Goal: Task Accomplishment & Management: Use online tool/utility

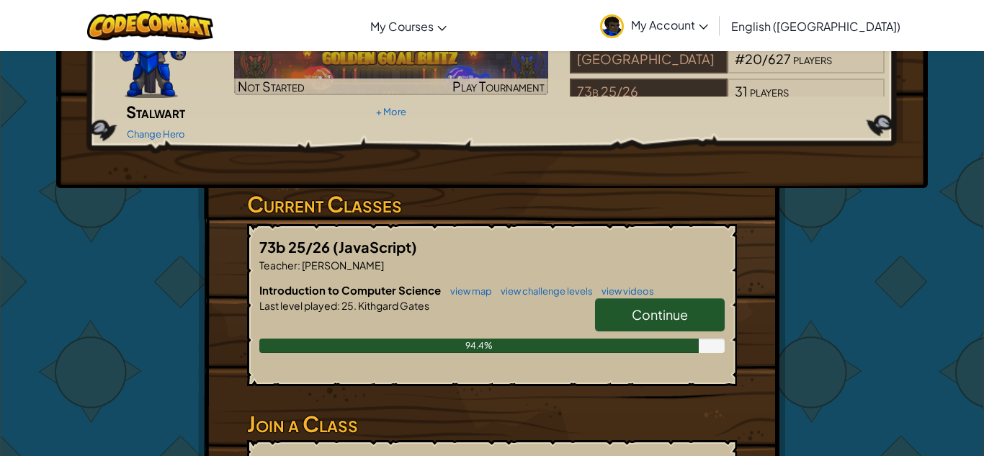
scroll to position [130, 0]
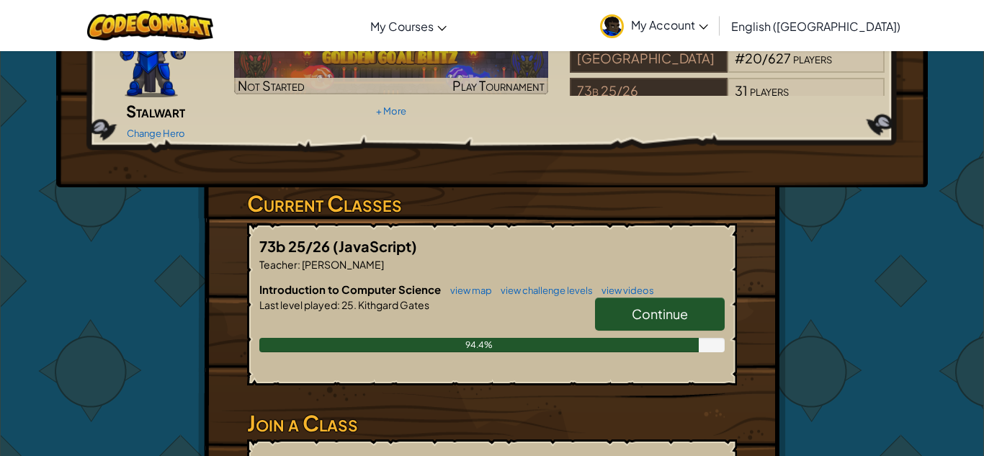
click at [645, 301] on link "Continue" at bounding box center [660, 313] width 130 height 33
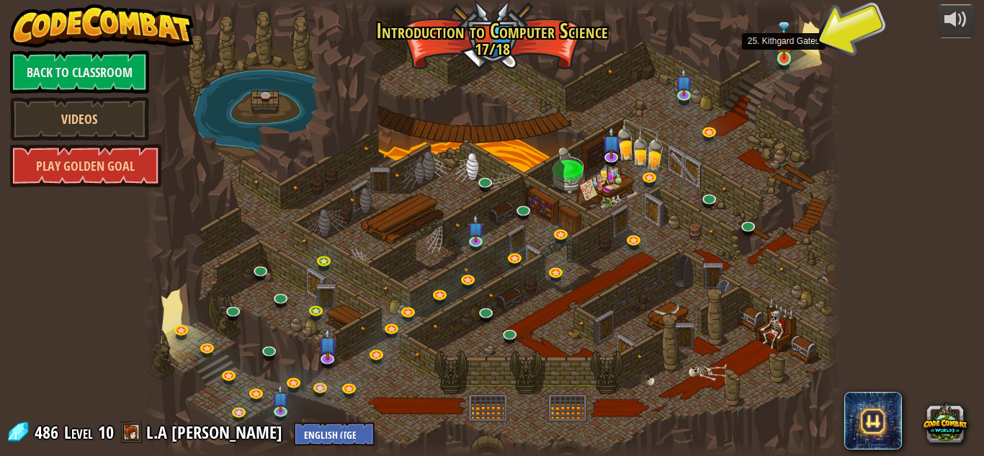
click at [789, 58] on img at bounding box center [784, 40] width 17 height 37
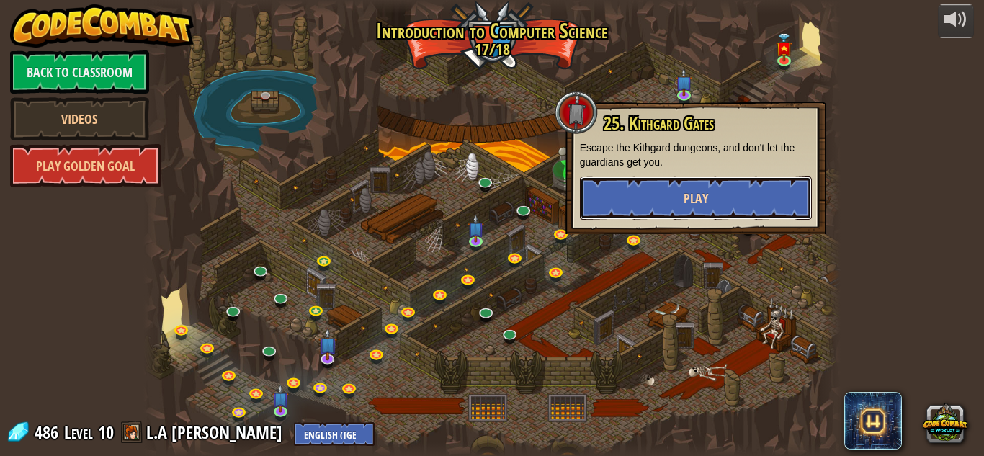
click at [650, 201] on button "Play" at bounding box center [696, 197] width 232 height 43
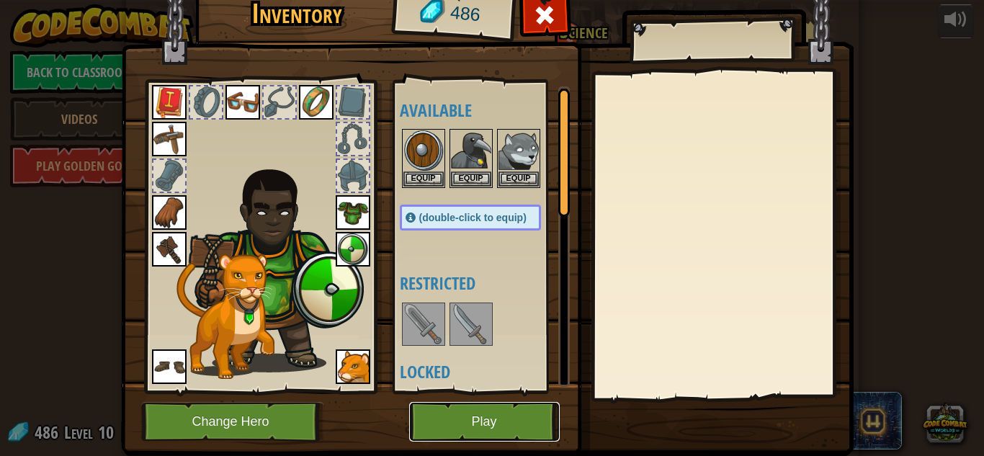
click at [488, 439] on button "Play" at bounding box center [484, 422] width 151 height 40
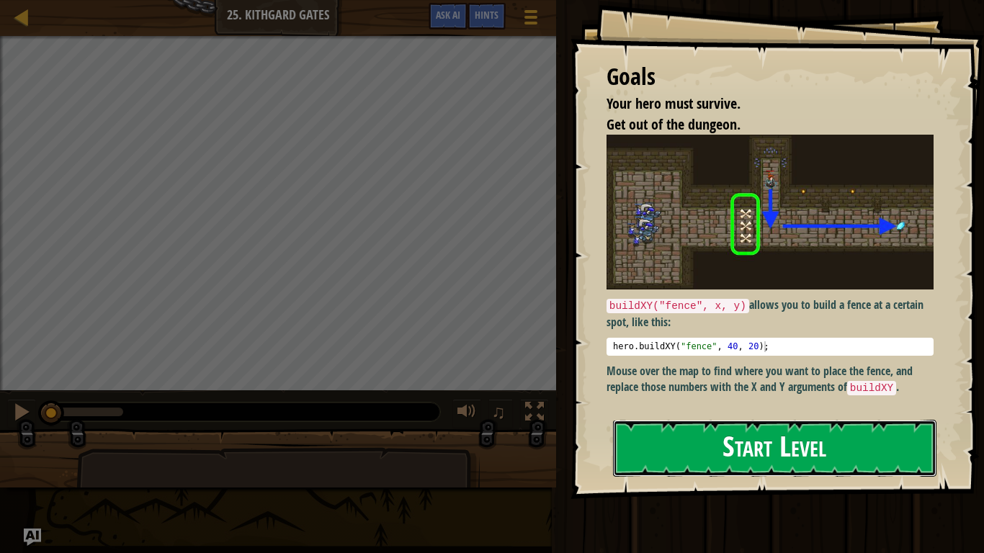
click at [712, 446] on button "Start Level" at bounding box center [774, 448] width 323 height 57
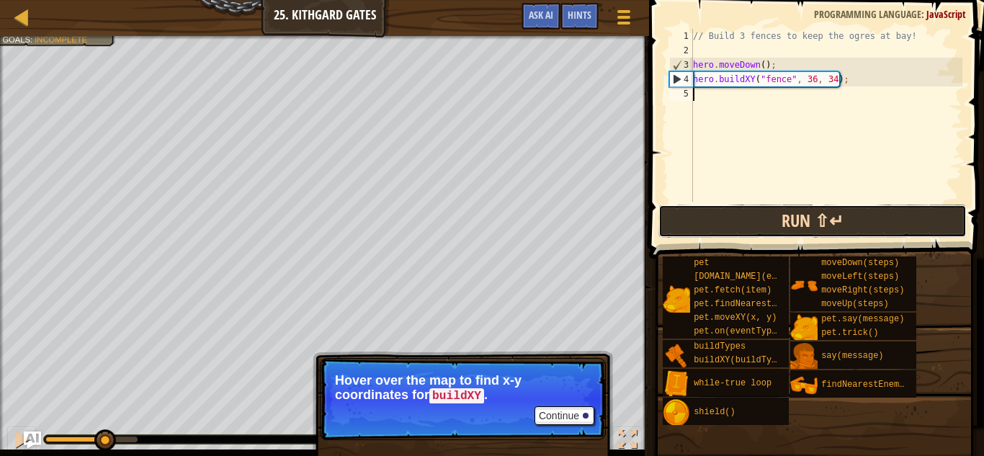
click at [795, 225] on button "Run ⇧↵" at bounding box center [812, 221] width 308 height 33
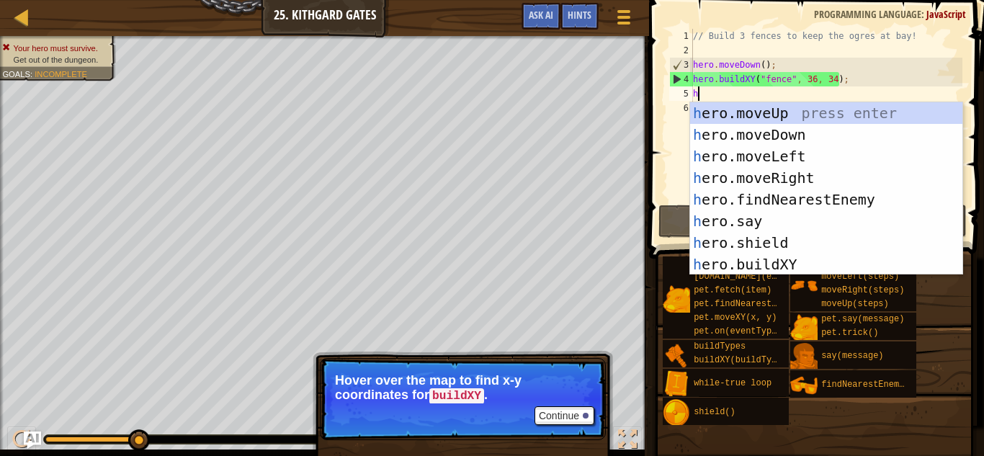
scroll to position [6, 0]
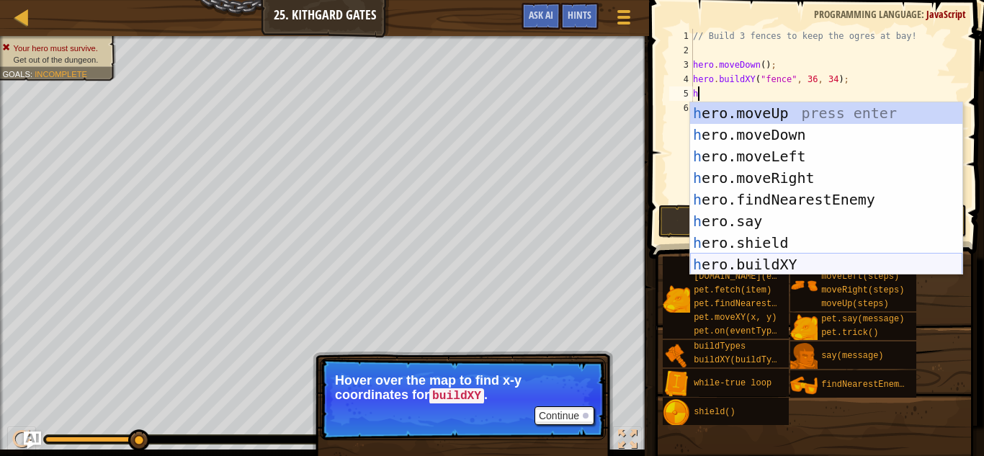
click at [778, 263] on div "h ero.moveUp press enter h ero.moveDown press enter h ero.moveLeft press enter …" at bounding box center [826, 210] width 272 height 216
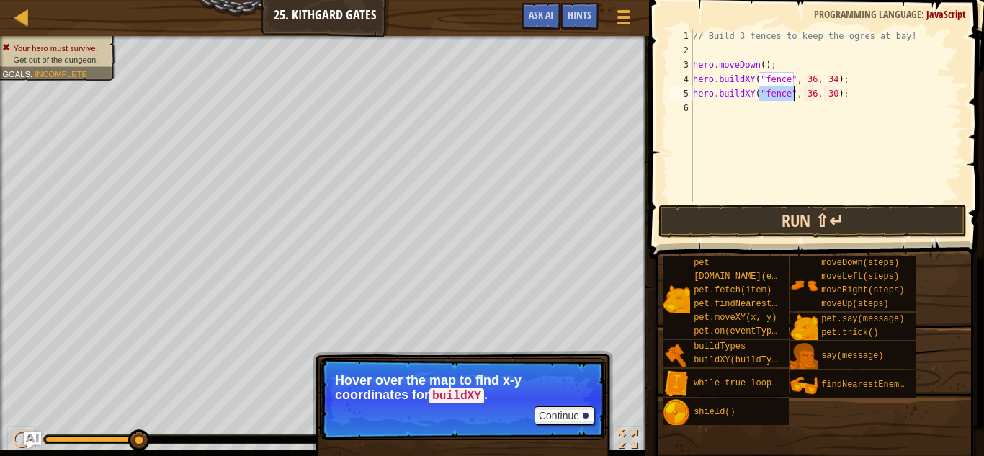
type textarea "hero.buildXY("fence", 36, 30);"
click at [726, 220] on button "Run ⇧↵" at bounding box center [812, 221] width 308 height 33
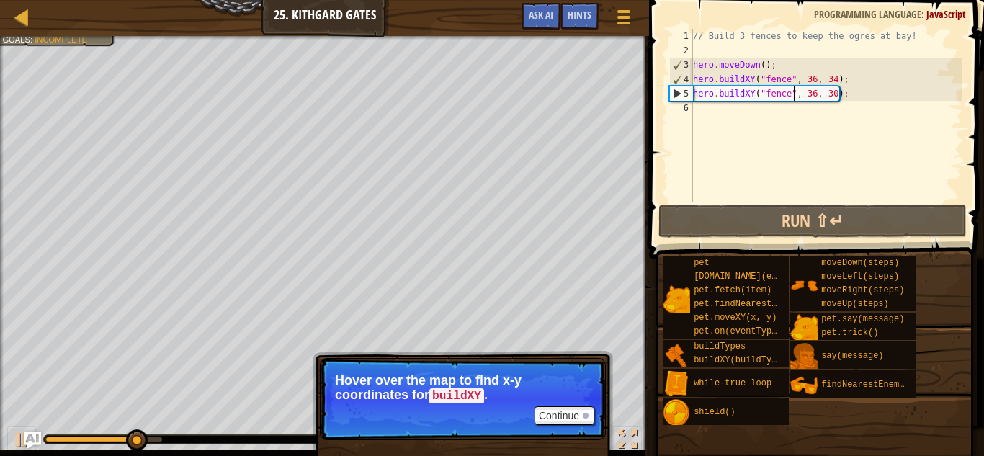
click at [699, 116] on div "// Build 3 fences to keep the ogres at bay! hero . moveDown ( ) ; hero . buildX…" at bounding box center [826, 130] width 272 height 202
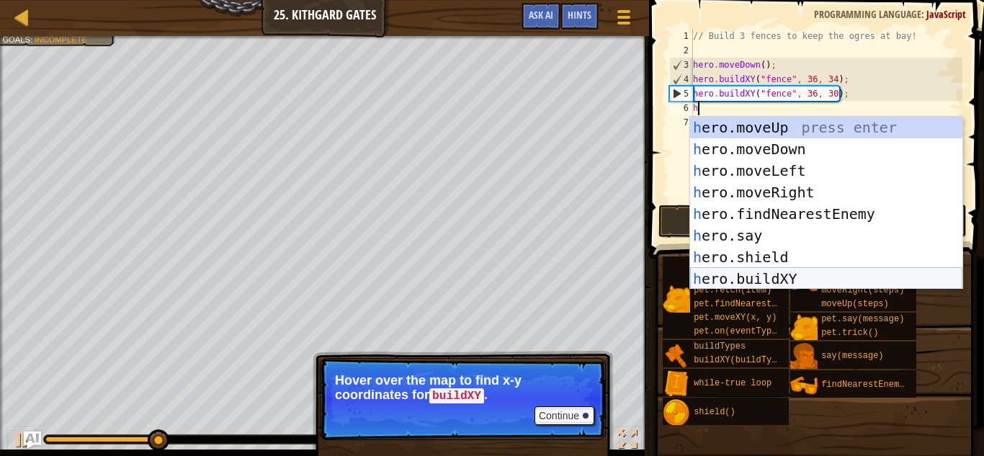
click at [787, 275] on div "h ero.moveUp press enter h ero.moveDown press enter h ero.moveLeft press enter …" at bounding box center [826, 225] width 272 height 216
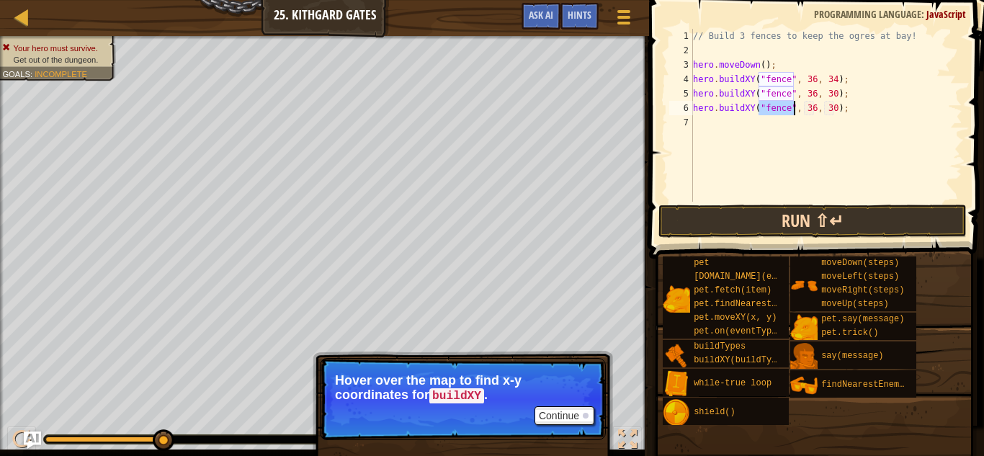
type textarea "hero.buildXY("fence", 36, 30);"
click at [760, 226] on button "Run ⇧↵" at bounding box center [812, 221] width 308 height 33
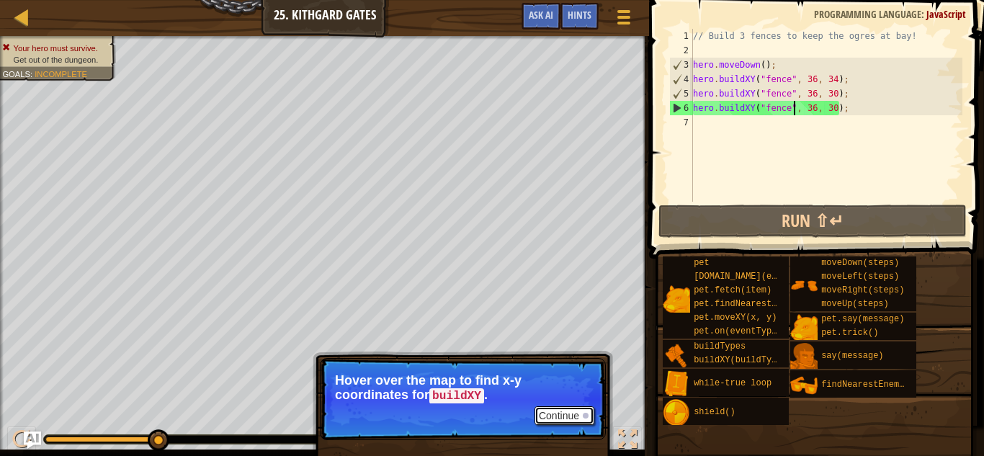
click at [571, 414] on button "Continue" at bounding box center [564, 415] width 60 height 19
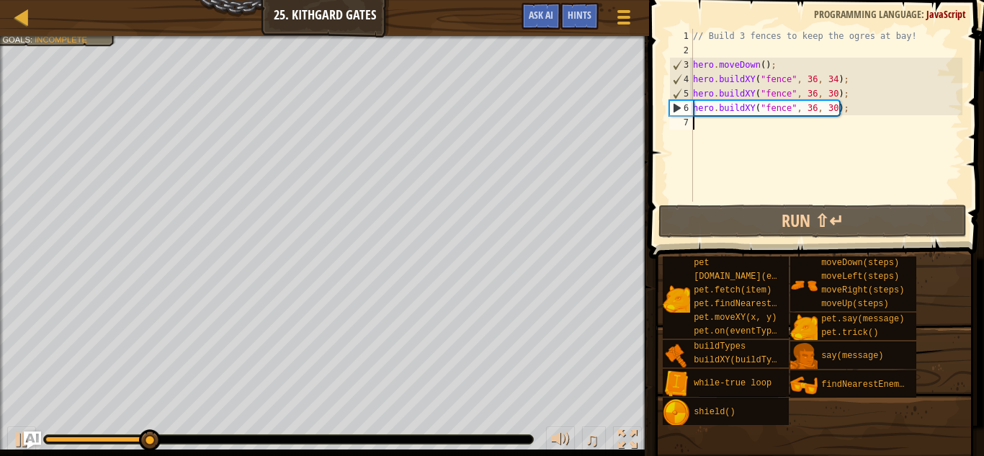
click at [699, 122] on div "// Build 3 fences to keep the ogres at bay! hero . moveDown ( ) ; hero . buildX…" at bounding box center [826, 130] width 272 height 202
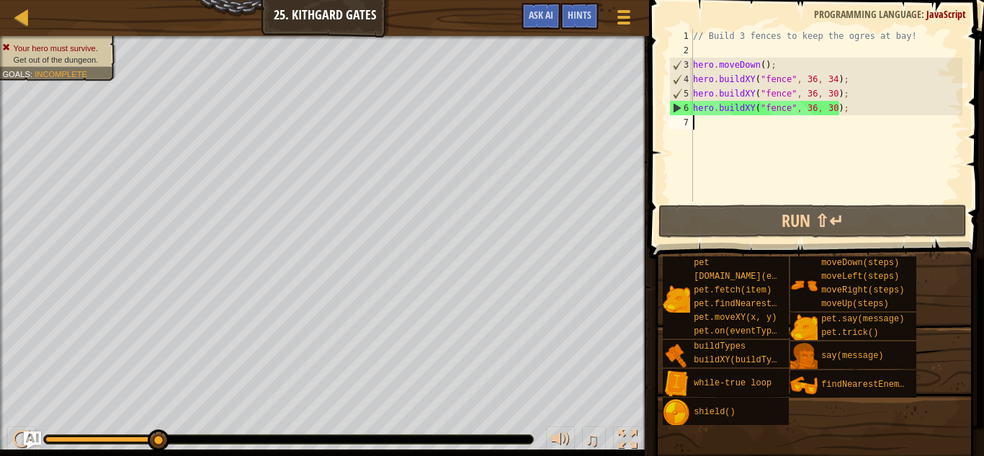
type textarea "h"
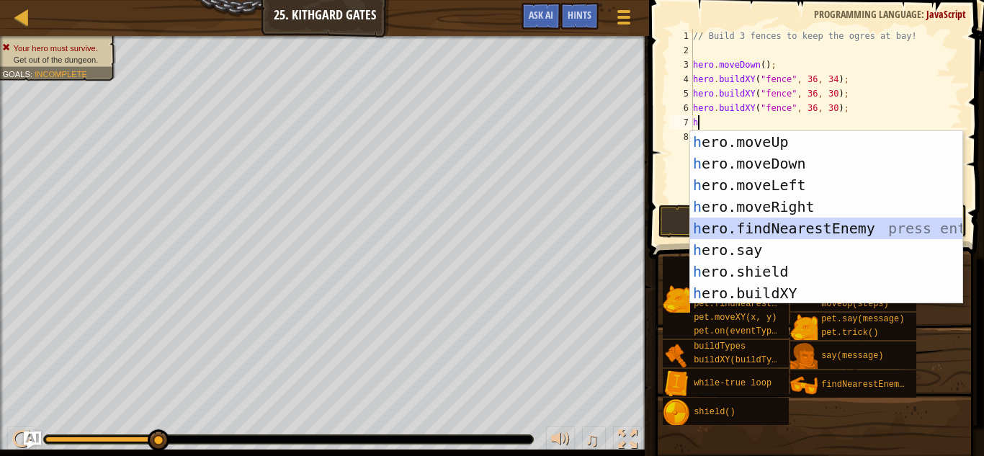
click at [808, 230] on div "h ero.moveUp press enter h ero.moveDown press enter h ero.moveLeft press enter …" at bounding box center [826, 239] width 272 height 216
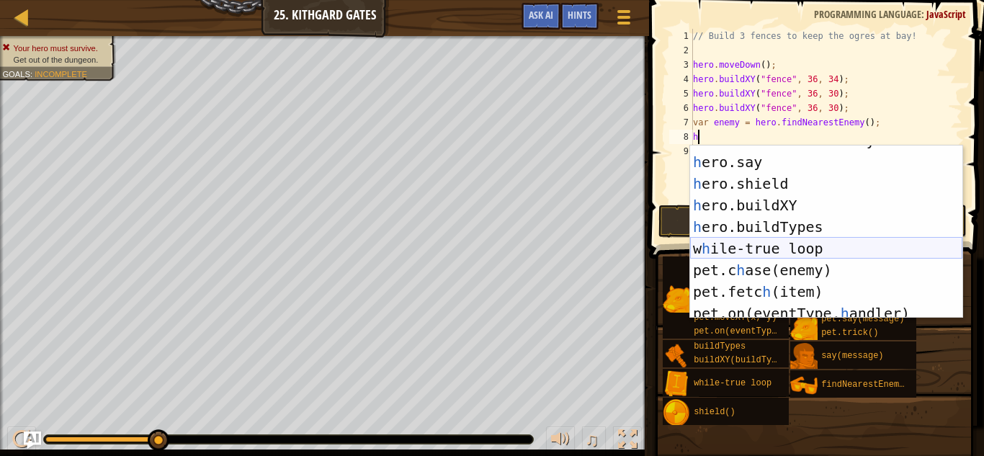
scroll to position [0, 0]
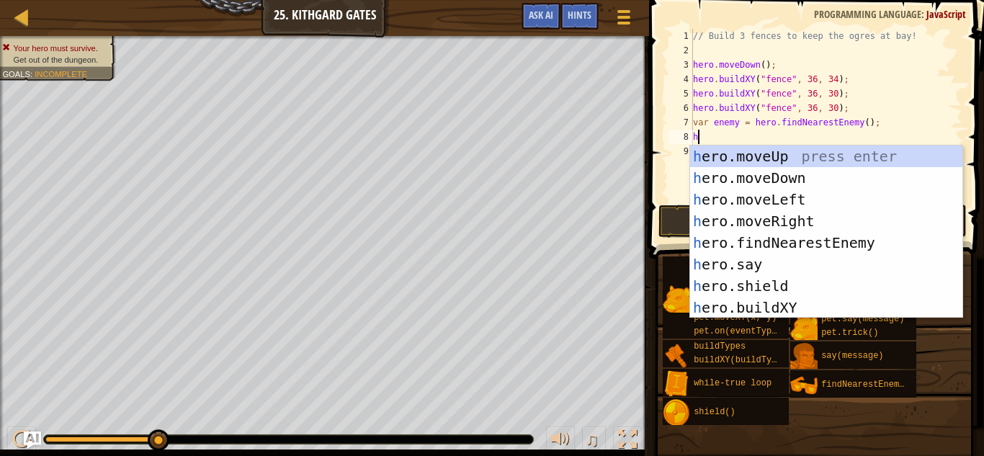
type textarea "h"
click at [679, 210] on button "Run ⇧↵" at bounding box center [812, 221] width 308 height 33
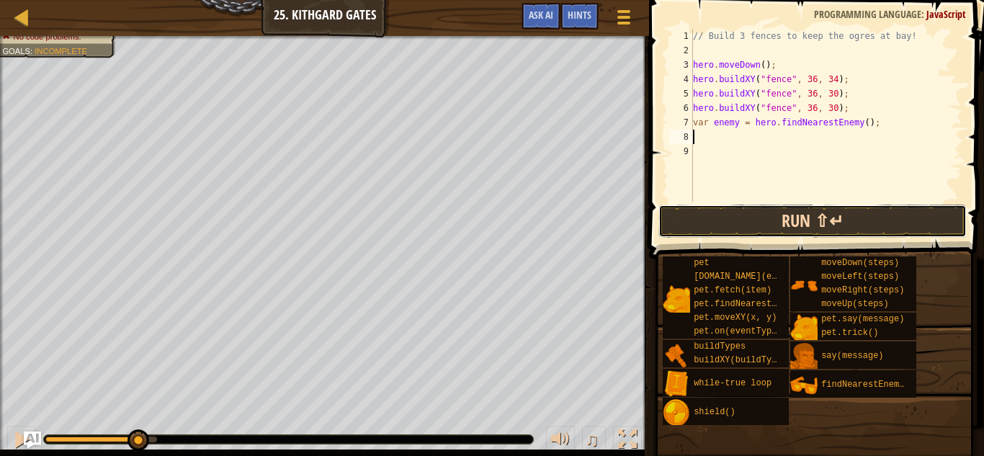
click at [804, 223] on button "Run ⇧↵" at bounding box center [812, 221] width 308 height 33
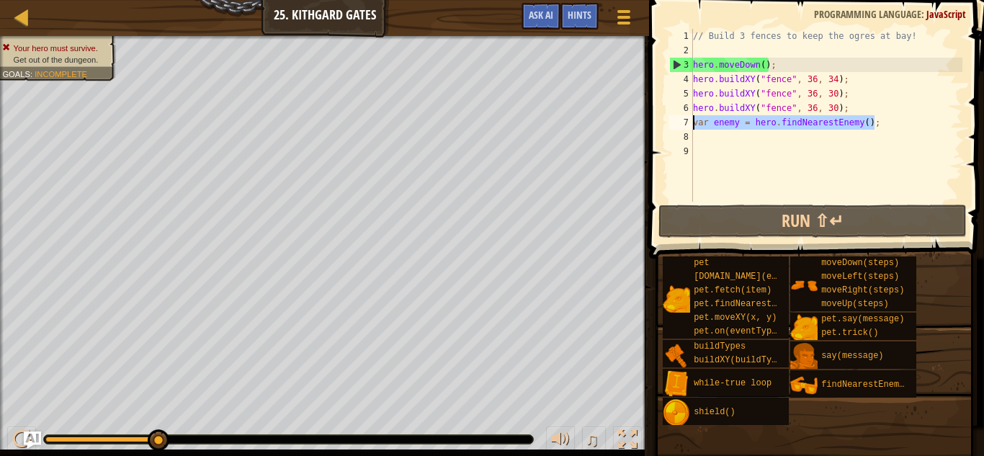
click at [639, 119] on div "Map Introduction to Computer Science 25. Kithgard Gates Game Menu Done Hints As…" at bounding box center [492, 228] width 984 height 456
type textarea "var enemy = hero.findNearestEnemy();"
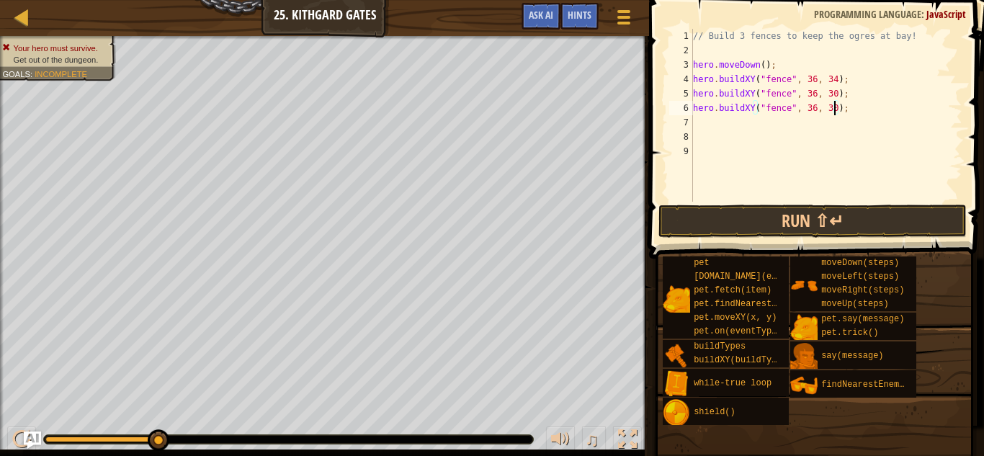
click at [834, 114] on div "// Build 3 fences to keep the ogres at bay! hero . moveDown ( ) ; hero . buildX…" at bounding box center [826, 130] width 272 height 202
type textarea "hero.buildXY("fence", 36, 26);"
click at [815, 211] on button "Run ⇧↵" at bounding box center [812, 221] width 308 height 33
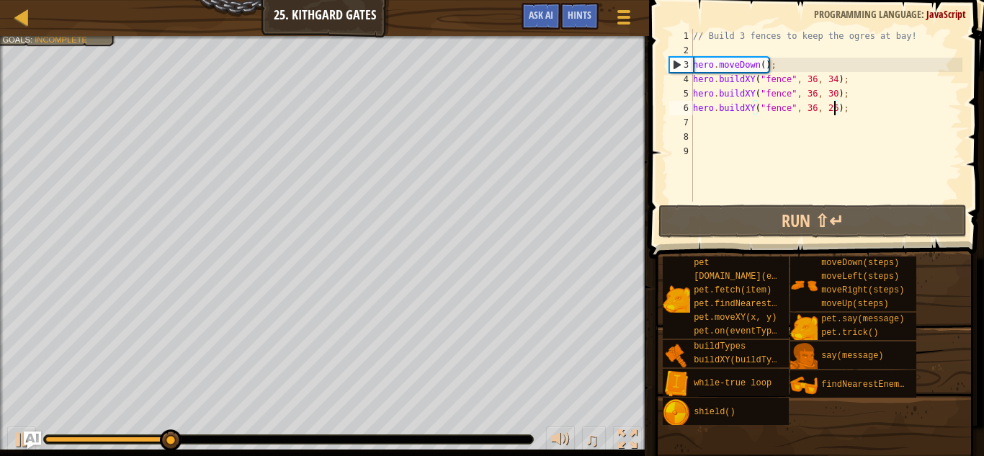
click at [697, 126] on div "// Build 3 fences to keep the ogres at bay! hero . moveDown ( ) ; hero . buildX…" at bounding box center [826, 130] width 272 height 202
type textarea "h"
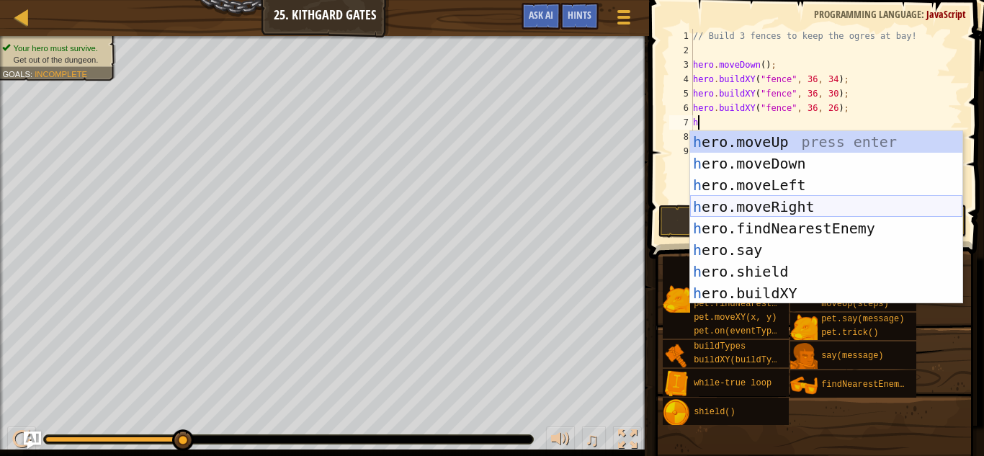
click at [784, 205] on div "h ero.moveUp press enter h ero.moveDown press enter h ero.moveLeft press enter …" at bounding box center [826, 239] width 272 height 216
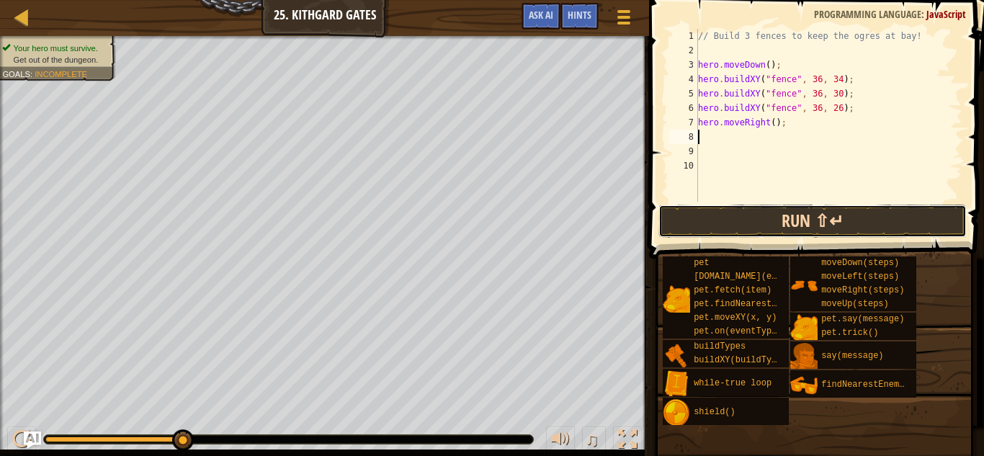
click at [776, 211] on button "Run ⇧↵" at bounding box center [812, 221] width 308 height 33
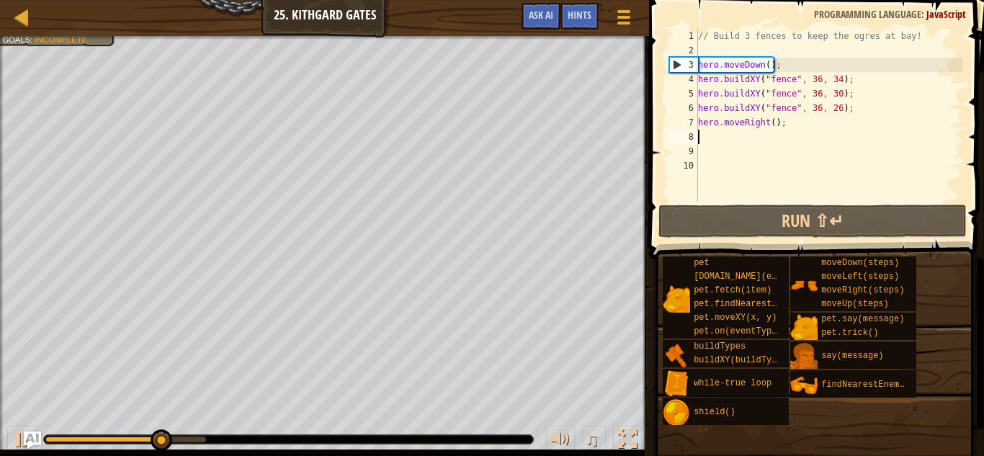
type textarea "h"
click at [774, 125] on div "// Build 3 fences to keep the ogres at bay! hero . moveDown ( ) ; hero . buildX…" at bounding box center [828, 130] width 267 height 202
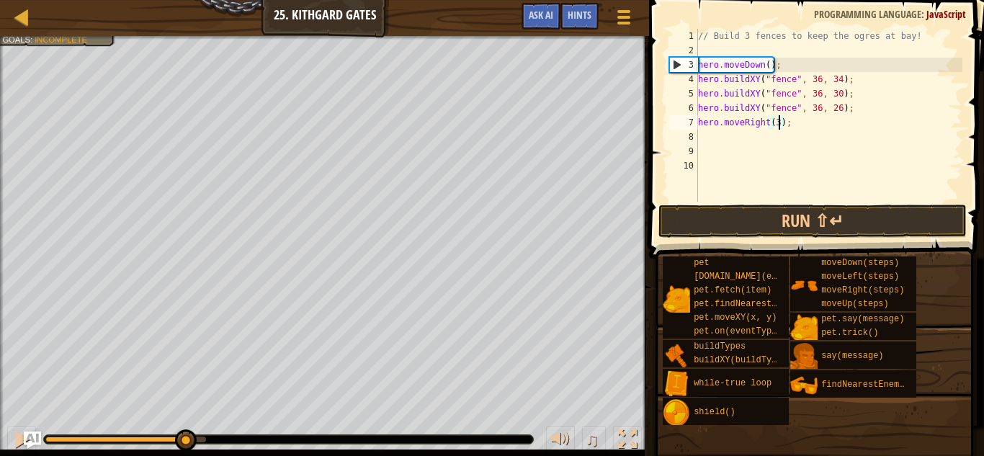
scroll to position [6, 12]
type textarea "hero.moveRight(3);"
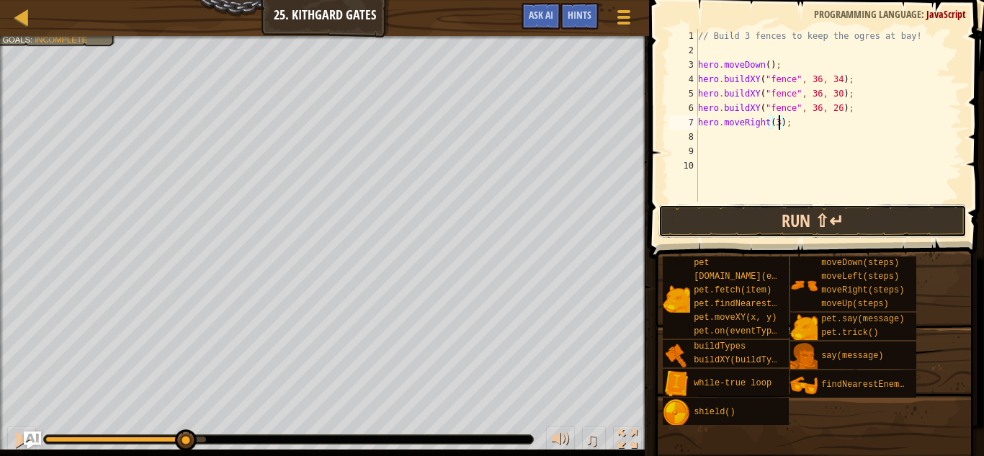
click at [725, 220] on button "Run ⇧↵" at bounding box center [812, 221] width 308 height 33
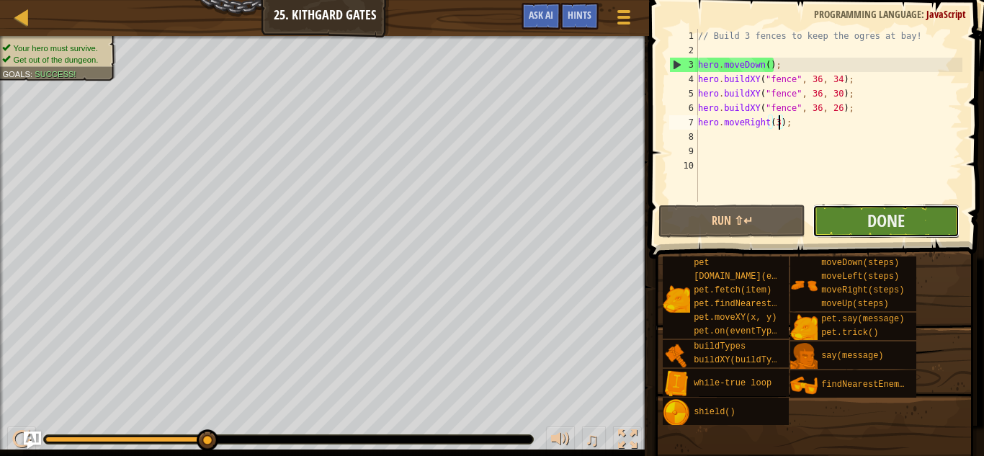
click at [853, 217] on button "Done" at bounding box center [886, 221] width 147 height 33
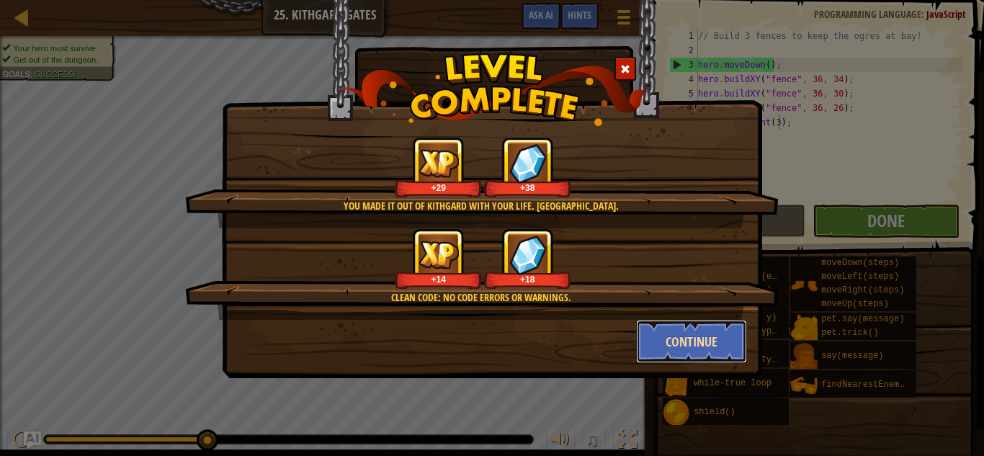
click at [704, 332] on button "Continue" at bounding box center [692, 341] width 112 height 43
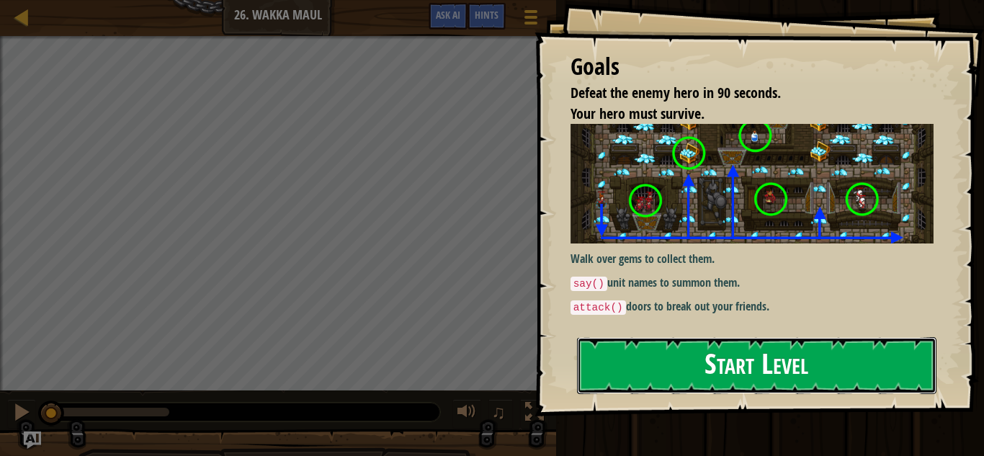
click at [655, 378] on button "Start Level" at bounding box center [756, 365] width 359 height 57
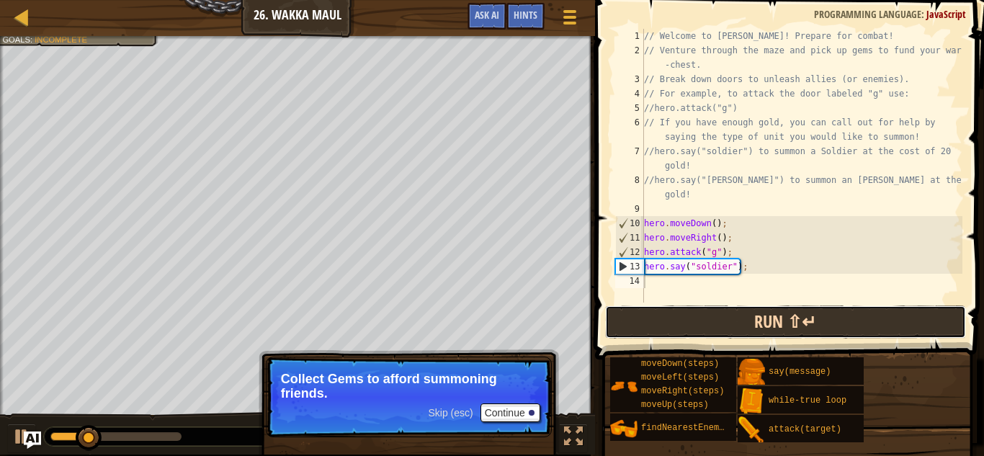
click at [749, 311] on button "Run ⇧↵" at bounding box center [785, 321] width 361 height 33
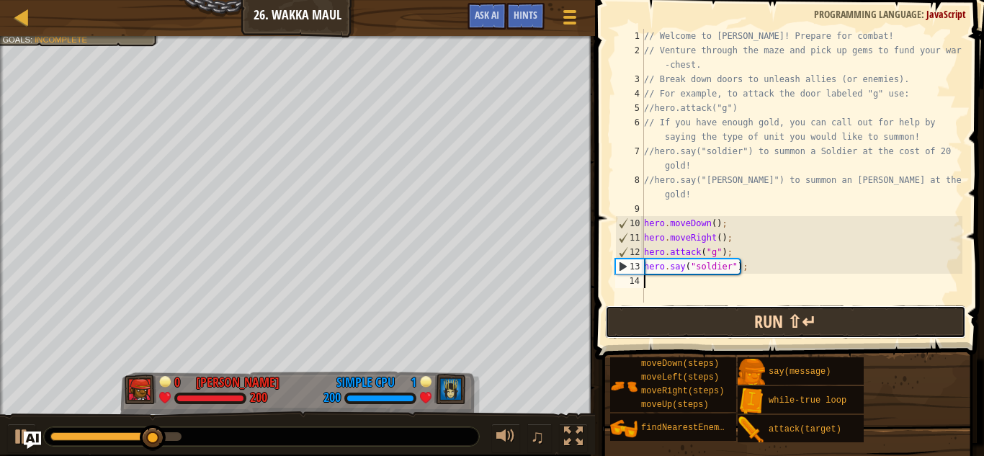
click at [707, 332] on button "Run ⇧↵" at bounding box center [785, 321] width 361 height 33
click at [708, 328] on button "Run ⇧↵" at bounding box center [785, 321] width 361 height 33
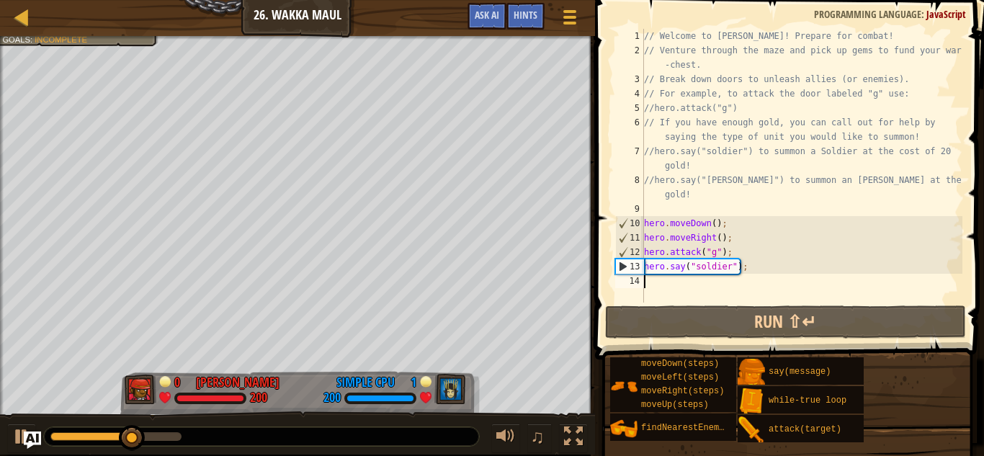
type textarea "h"
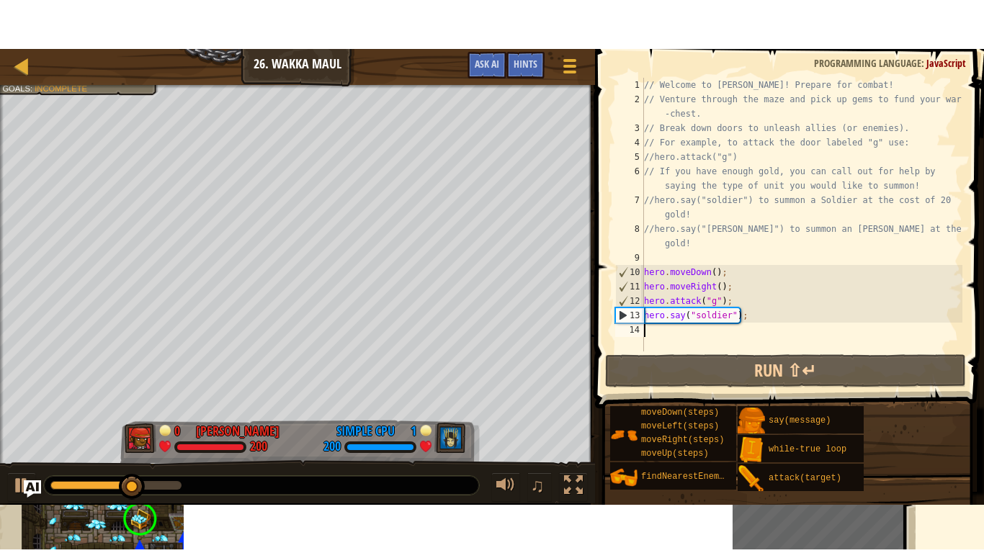
scroll to position [6, 0]
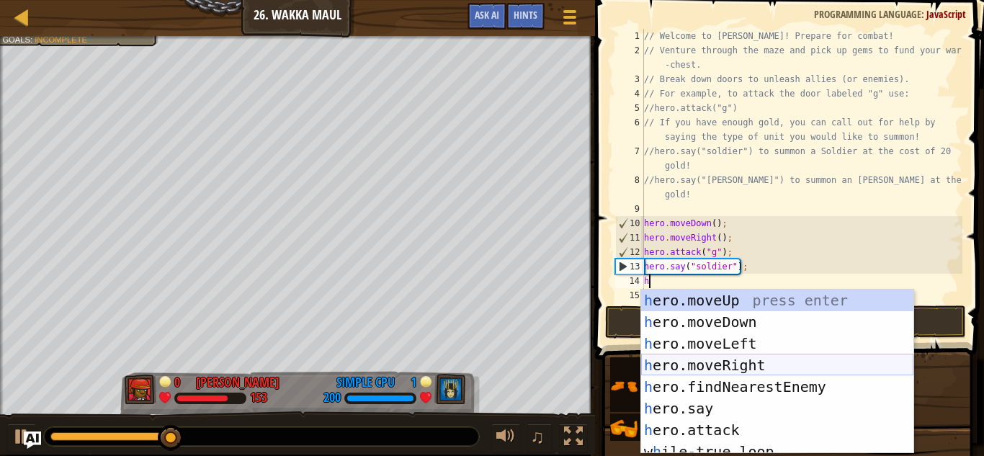
click at [740, 362] on div "h ero.moveUp press enter h ero.moveDown press enter h ero.moveLeft press enter …" at bounding box center [777, 393] width 272 height 207
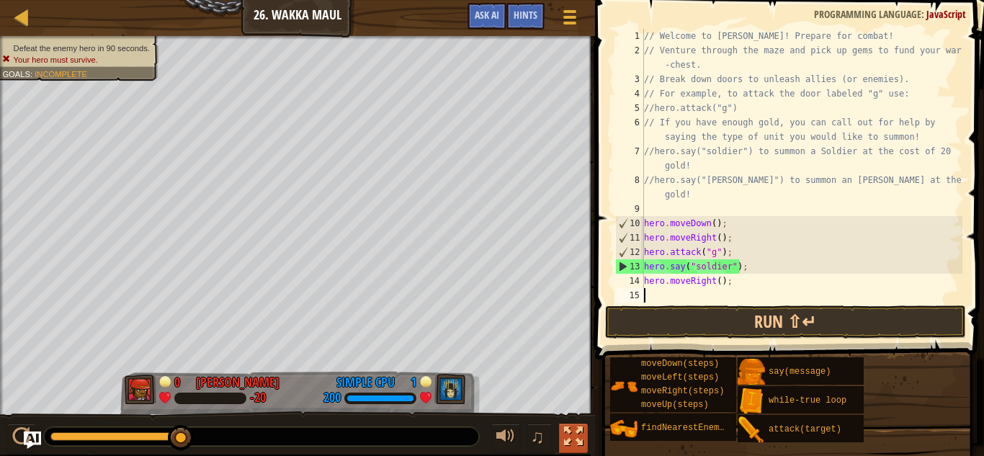
click at [569, 438] on div at bounding box center [573, 436] width 19 height 19
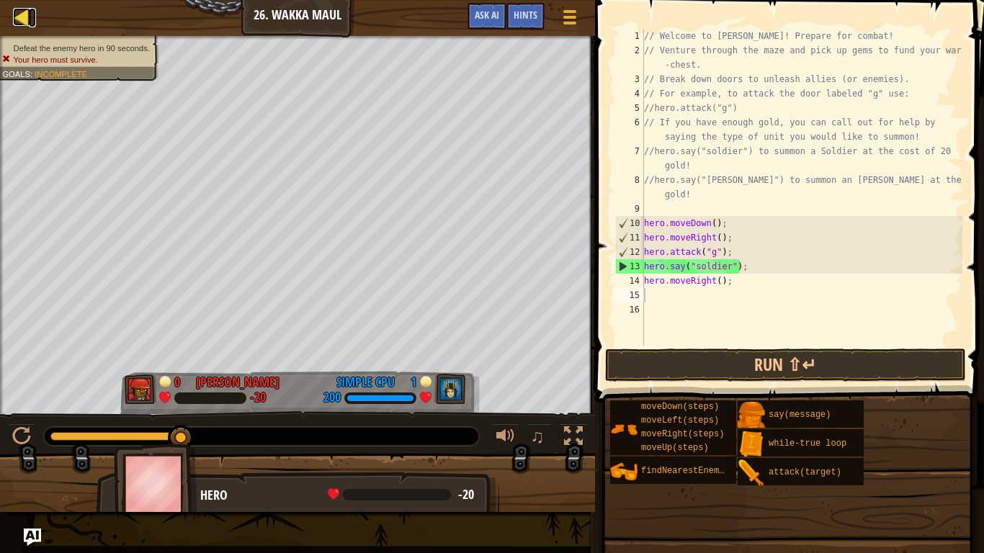
click at [20, 22] on div at bounding box center [22, 17] width 18 height 18
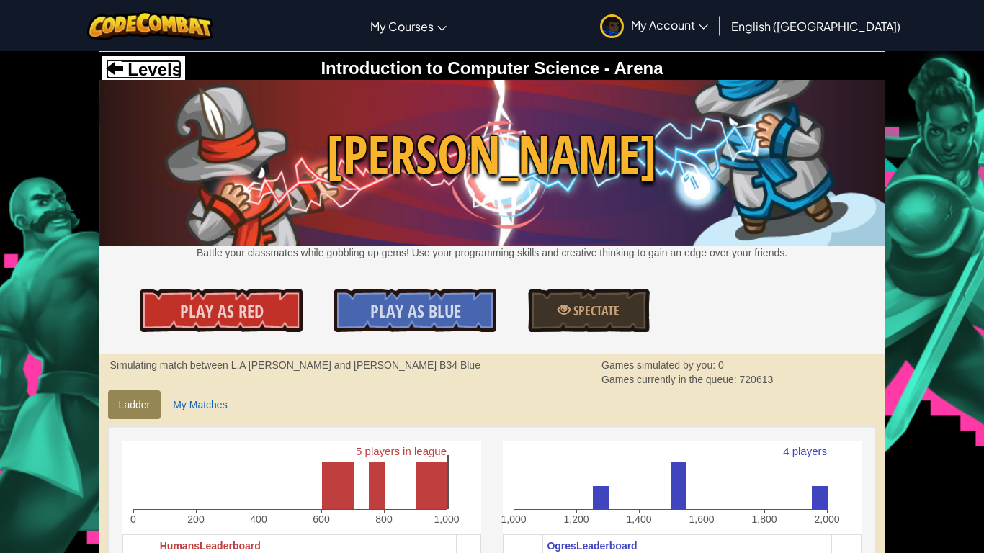
click at [150, 68] on span "Levels" at bounding box center [152, 69] width 58 height 19
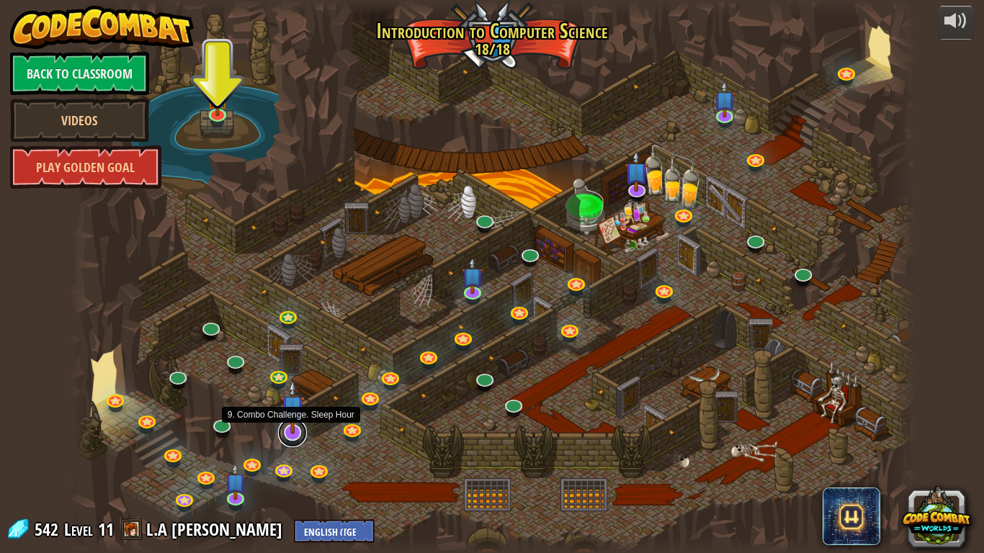
click at [294, 435] on link at bounding box center [292, 433] width 29 height 29
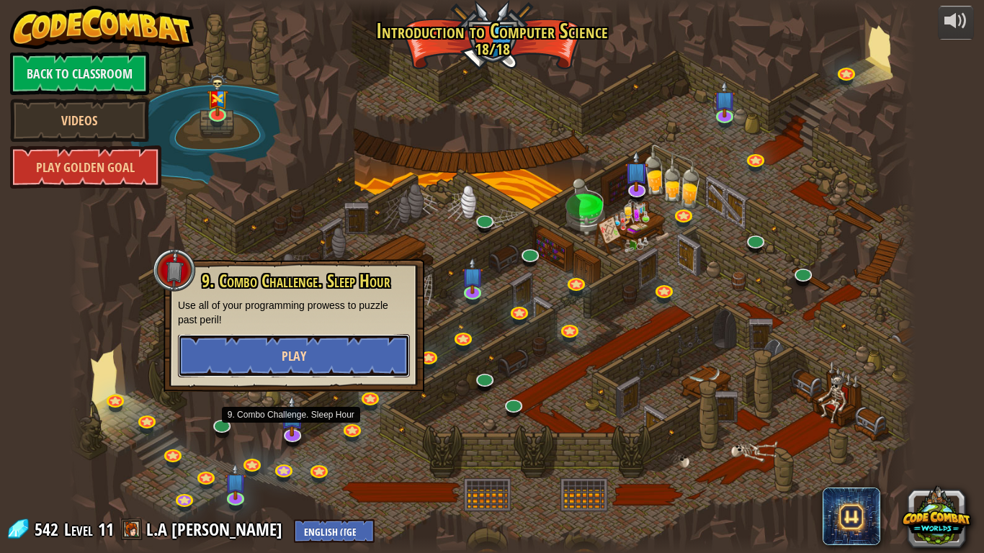
click at [284, 356] on span "Play" at bounding box center [294, 356] width 24 height 18
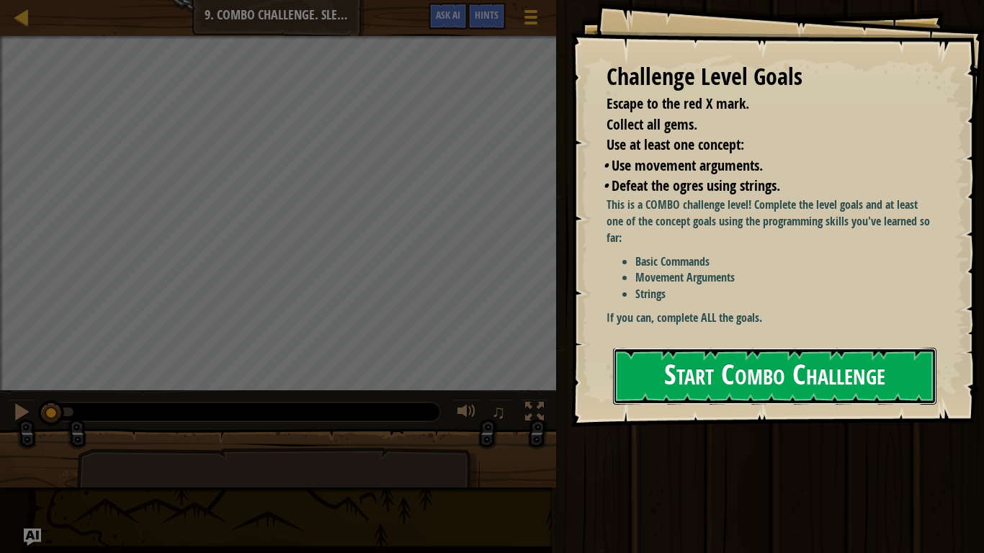
click at [742, 364] on button "Start Combo Challenge" at bounding box center [774, 376] width 323 height 57
